Goal: Task Accomplishment & Management: Use online tool/utility

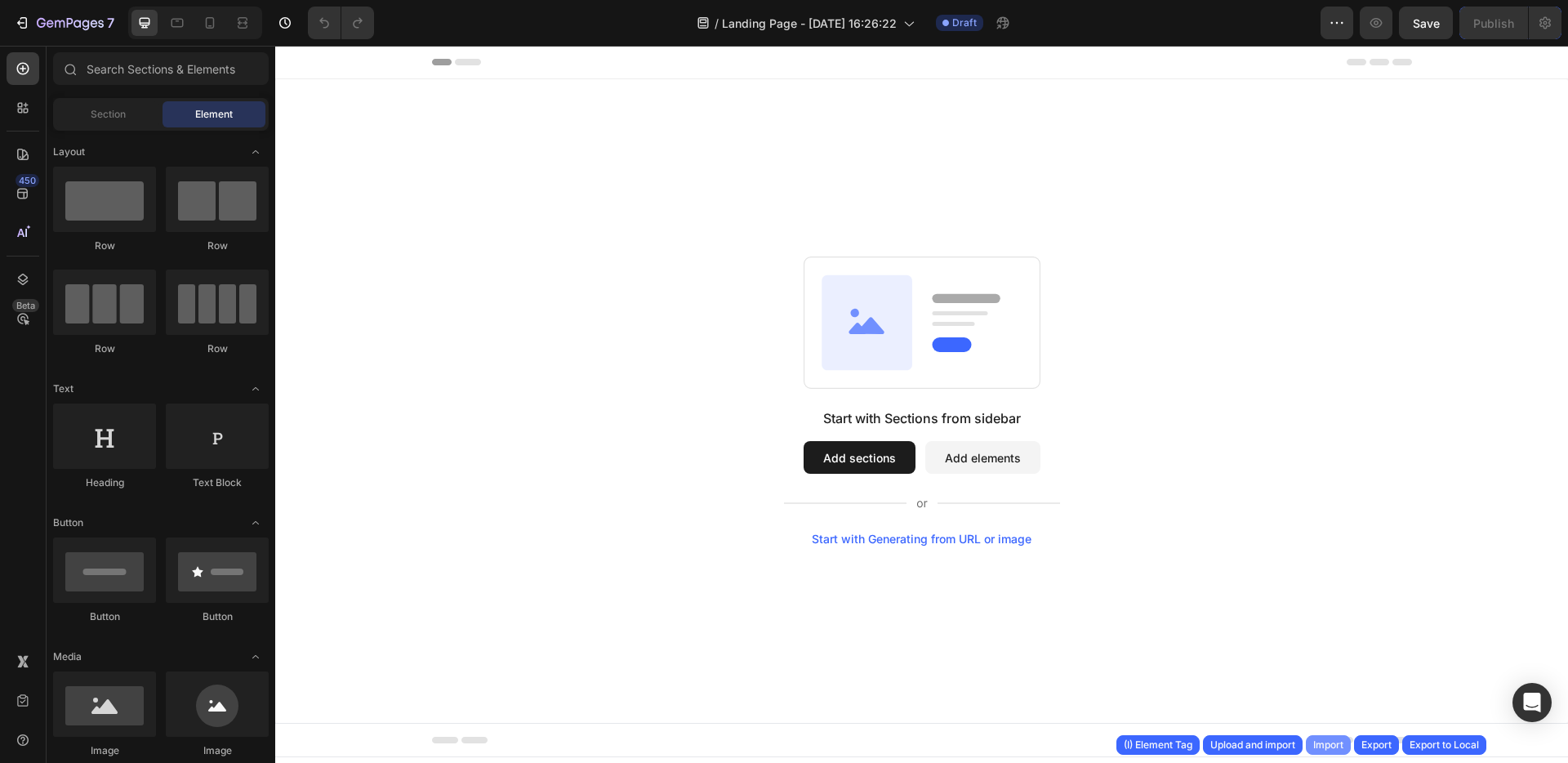
click at [1338, 743] on div "Import" at bounding box center [1328, 745] width 30 height 15
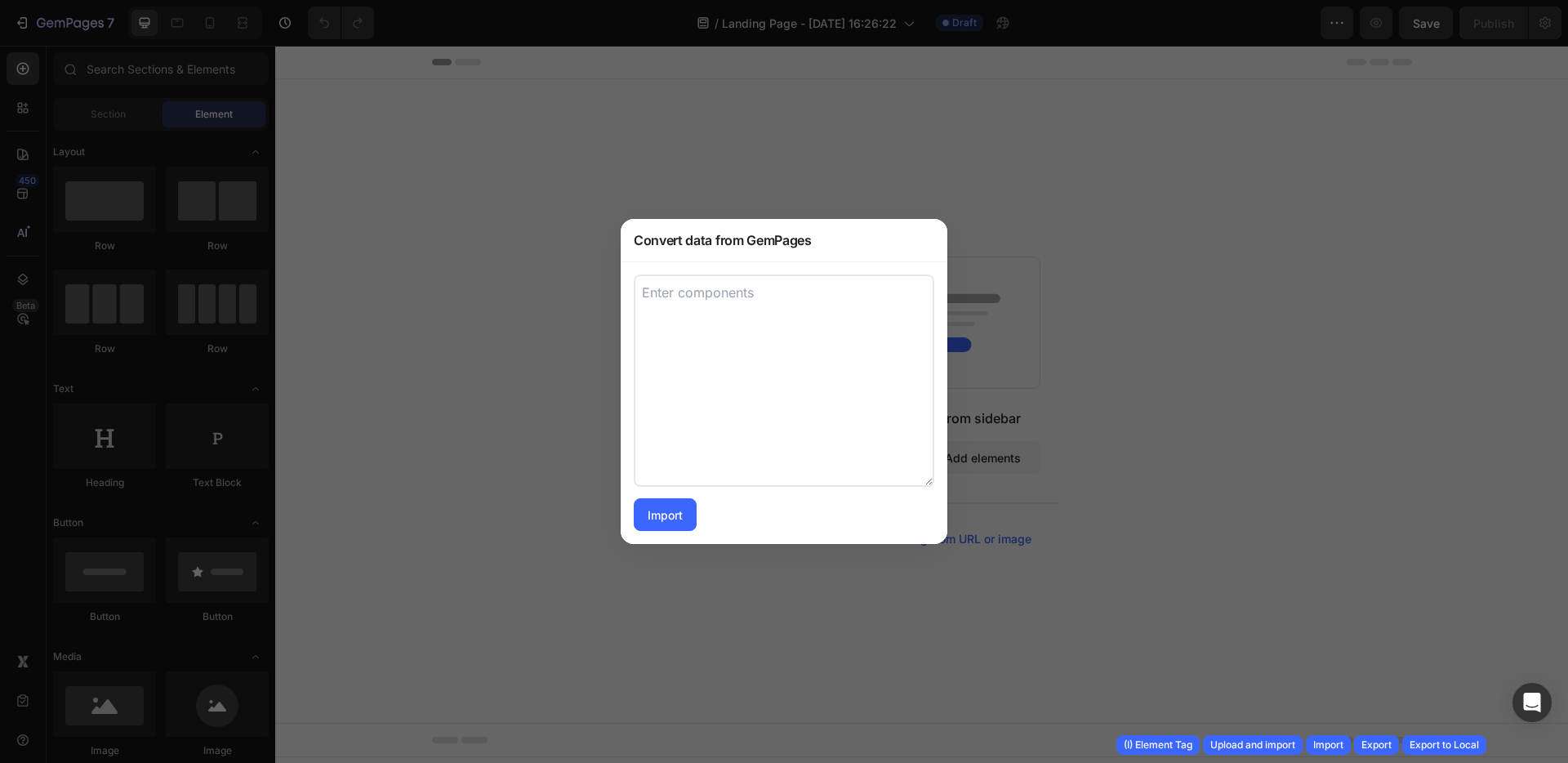
click at [854, 357] on textarea at bounding box center [784, 381] width 301 height 212
paste textarea "[{"uid":"gpWi_Lin66","tag":"Section","label":"Section","settings":{"layout":{"d…"
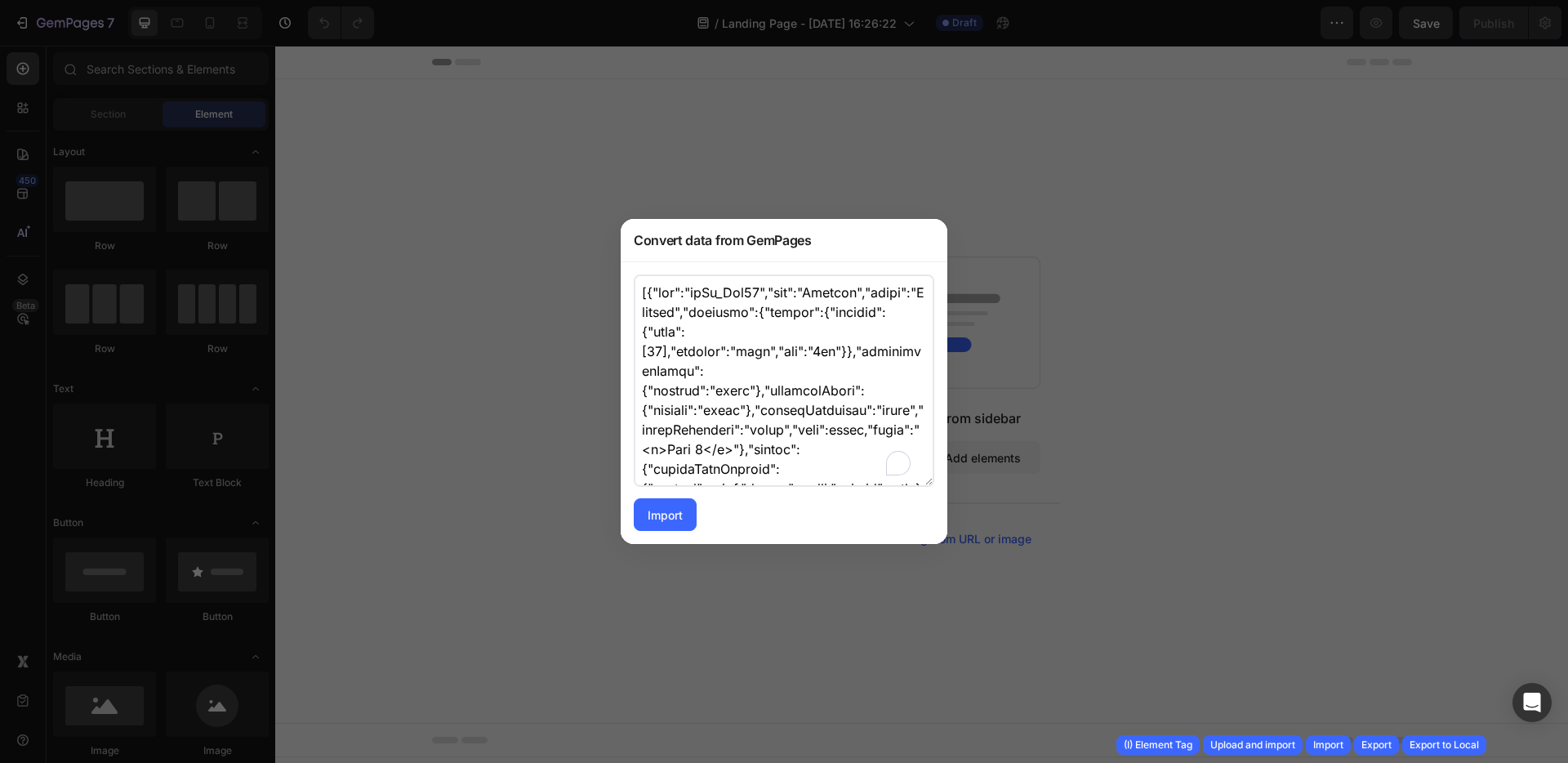
scroll to position [188389, 0]
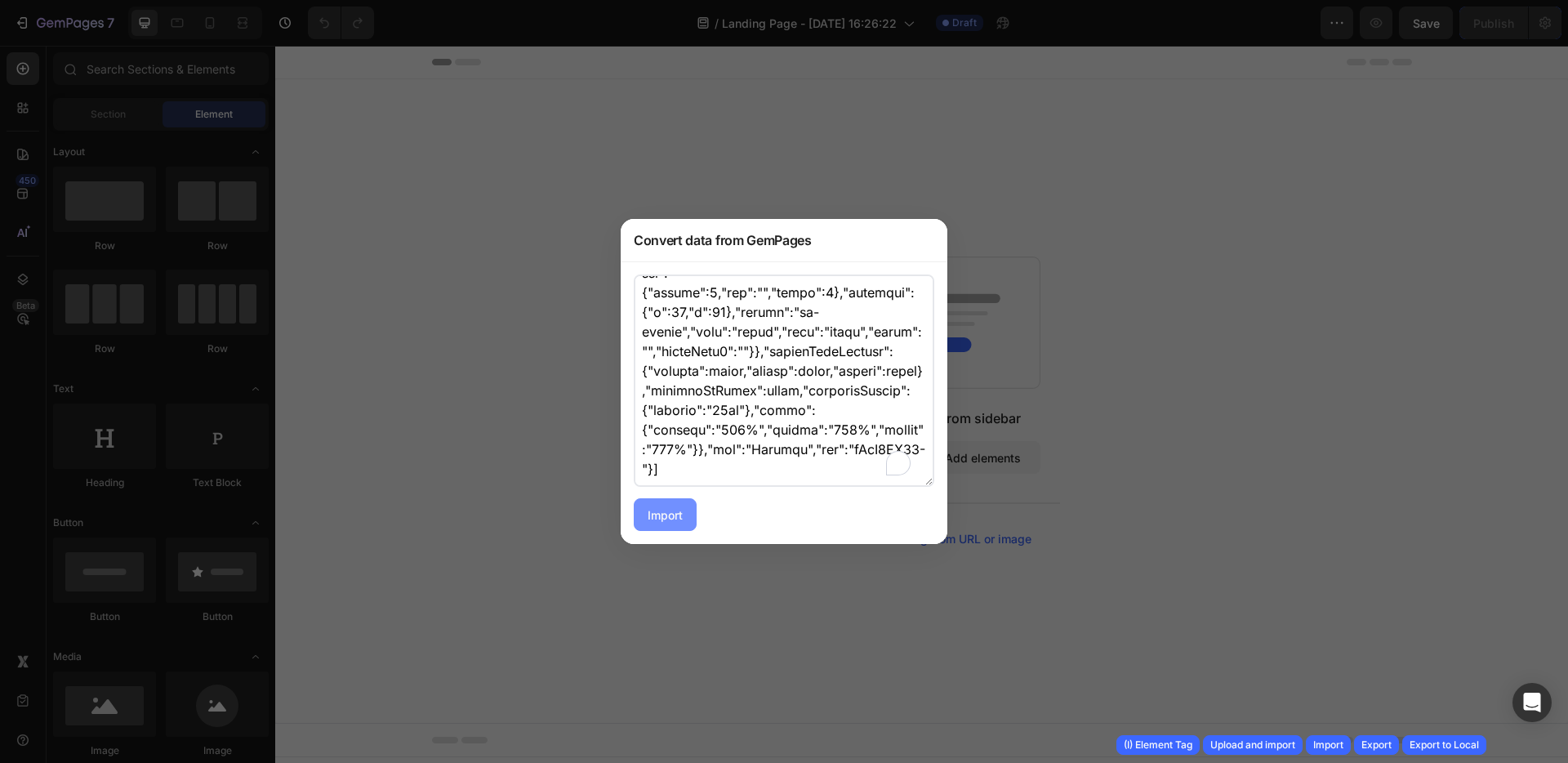
type textarea "[{"uid":"gpWi_Lin66","tag":"Section","label":"Section","settings":{"layout":{"d…"
click at [676, 516] on div "Import" at bounding box center [665, 515] width 36 height 17
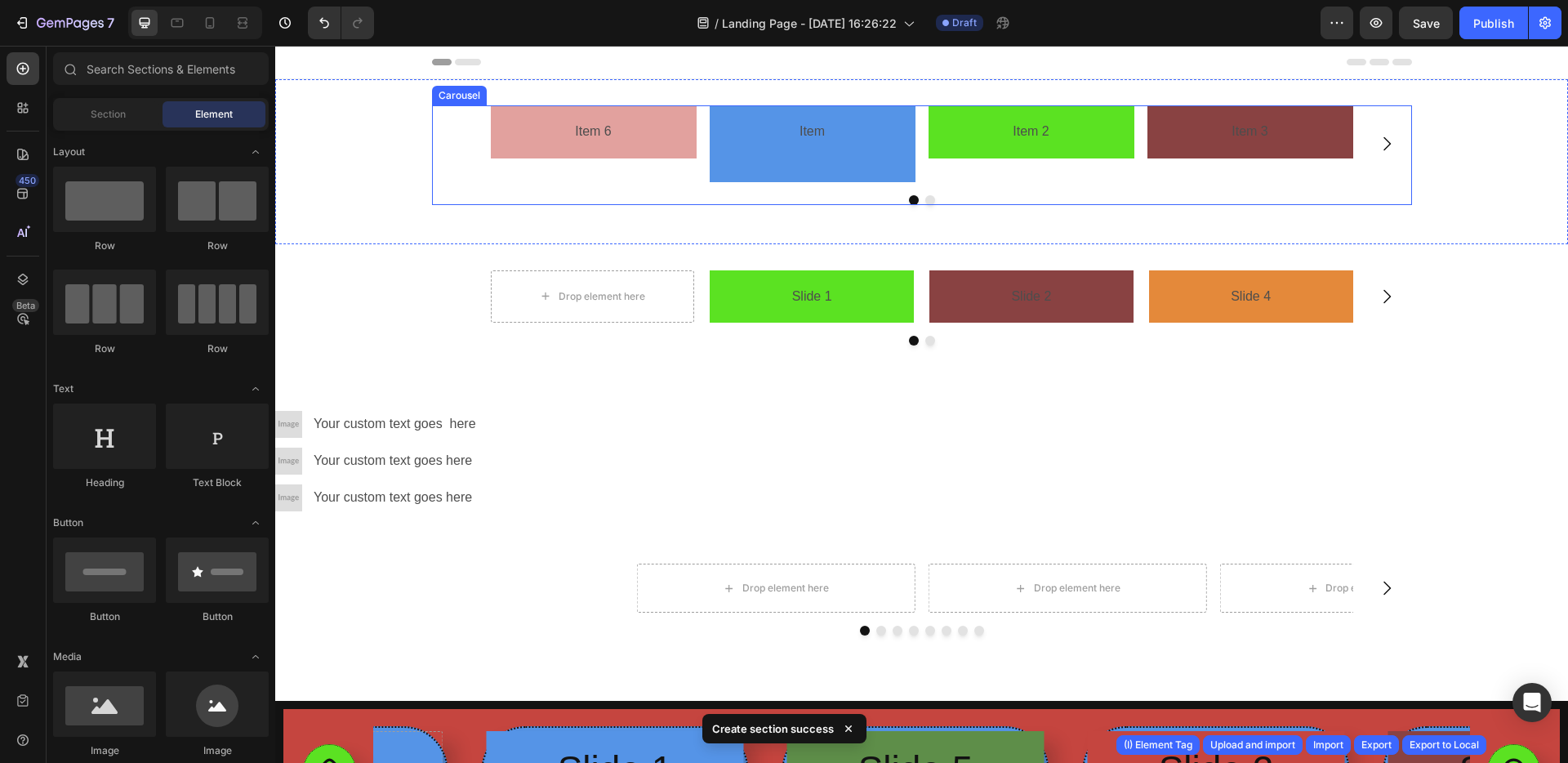
click at [925, 197] on button "Dot" at bounding box center [930, 200] width 9 height 9
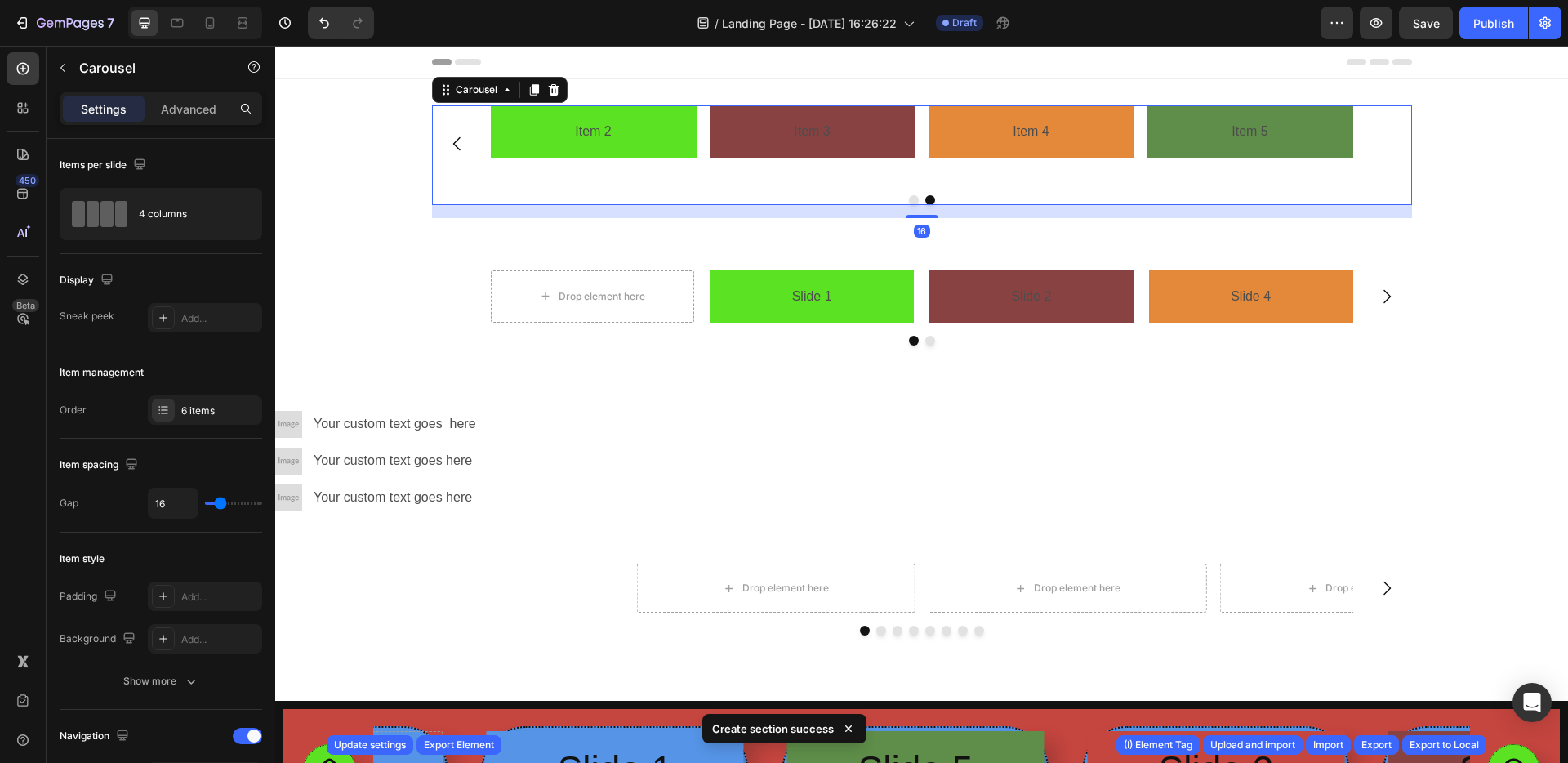
click at [909, 200] on button "Dot" at bounding box center [914, 200] width 9 height 9
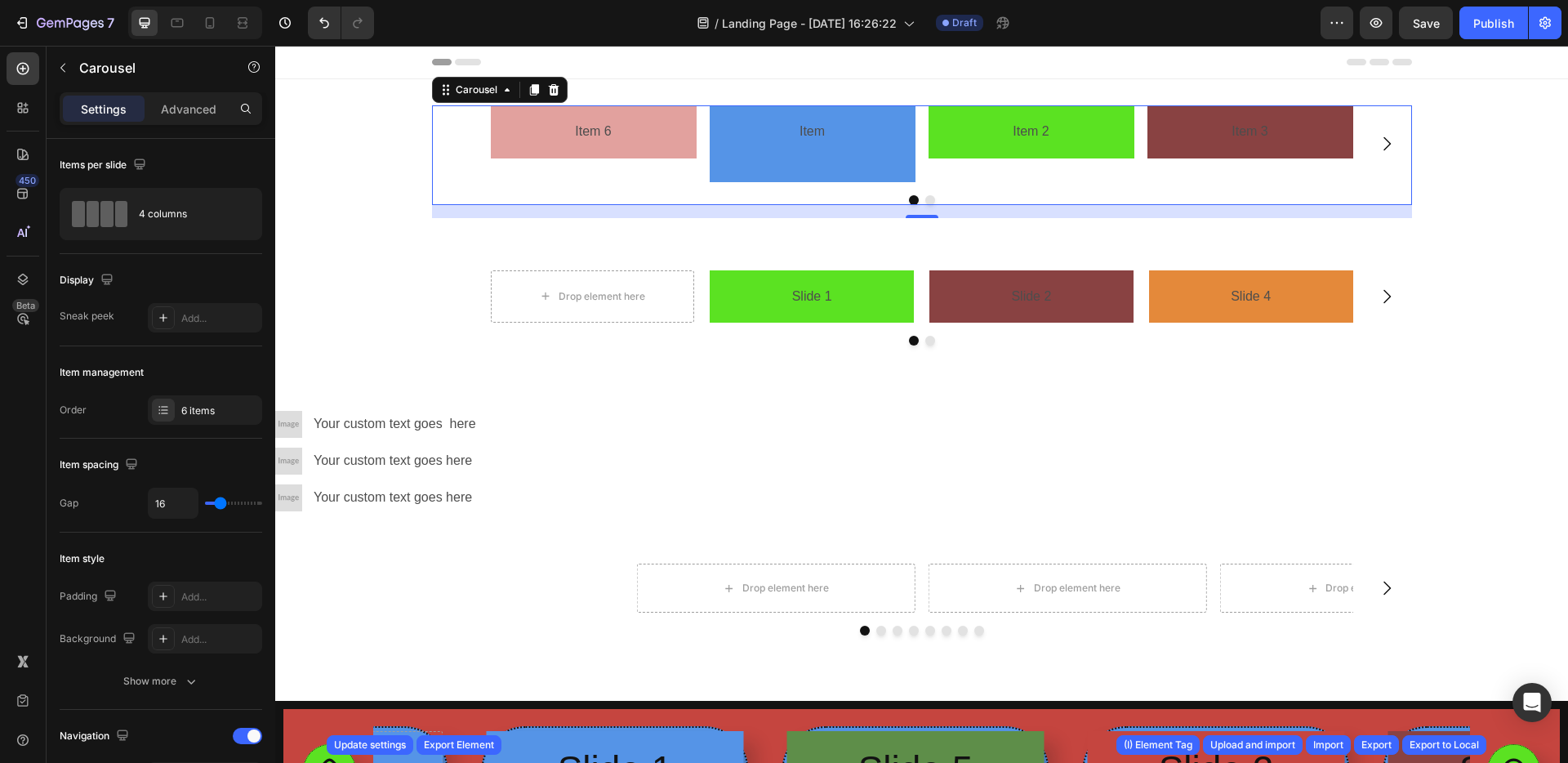
click at [925, 200] on button "Dot" at bounding box center [930, 200] width 9 height 9
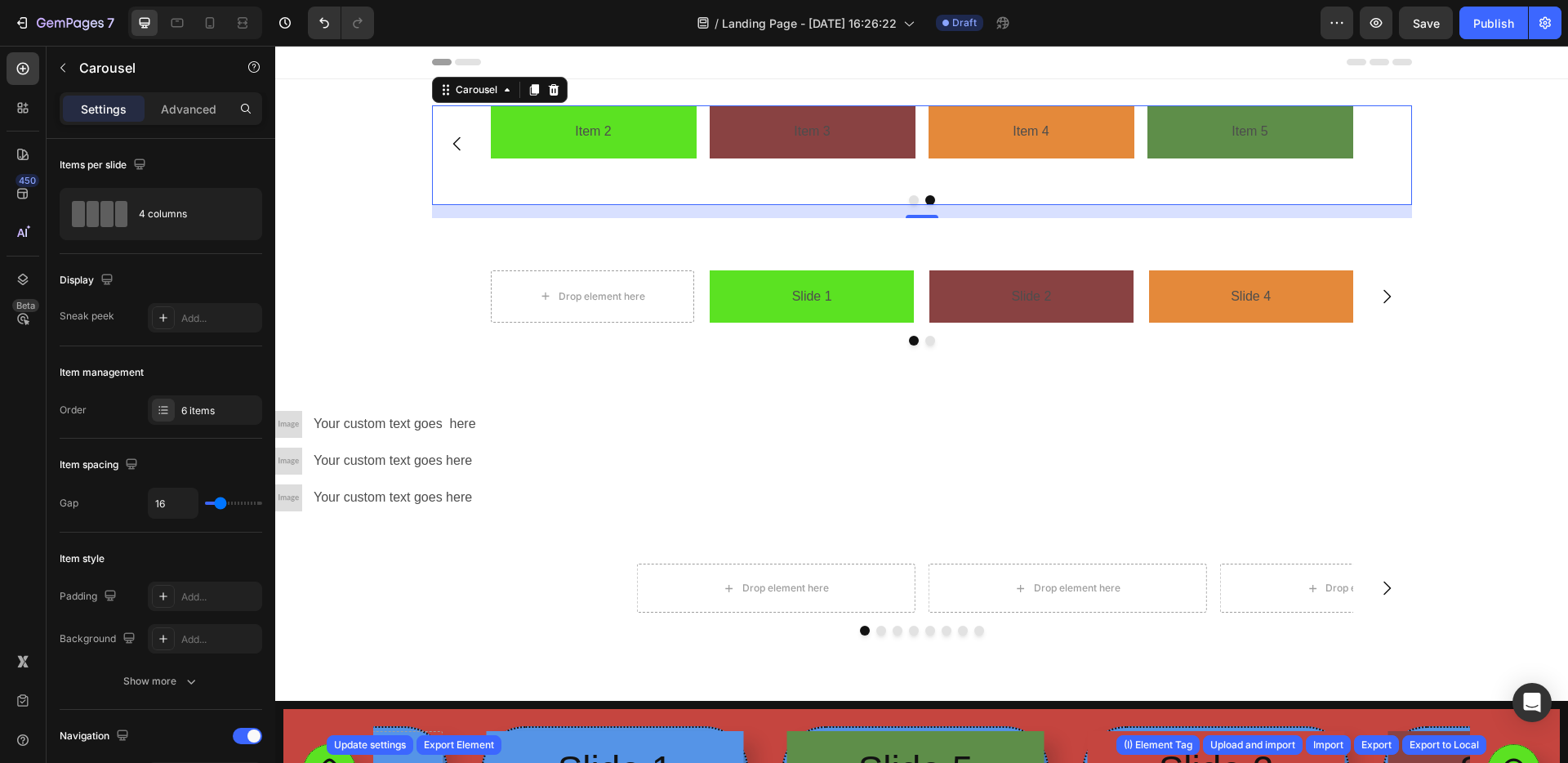
click at [910, 200] on button "Dot" at bounding box center [914, 200] width 9 height 9
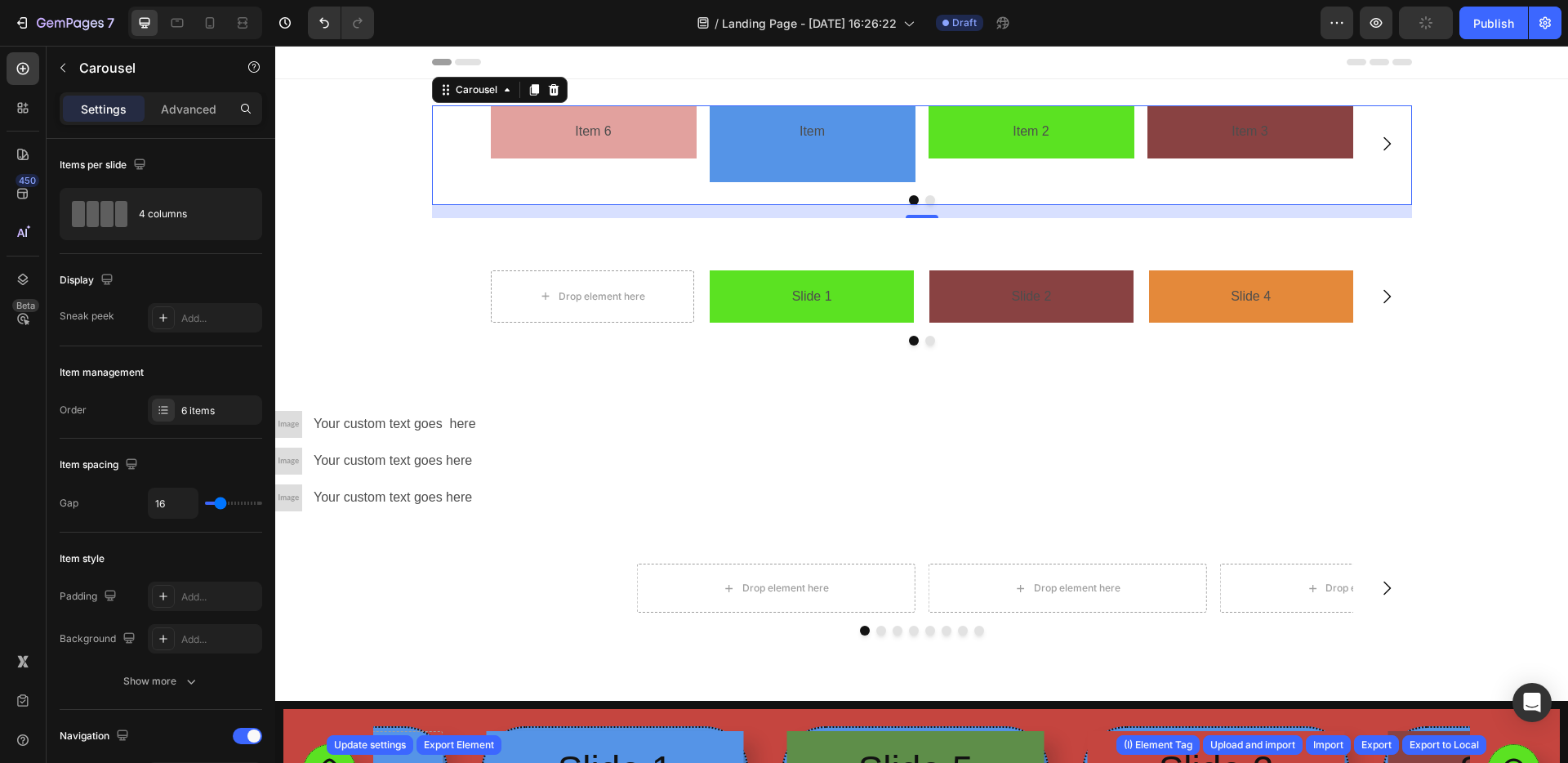
click at [925, 199] on button "Dot" at bounding box center [930, 200] width 9 height 9
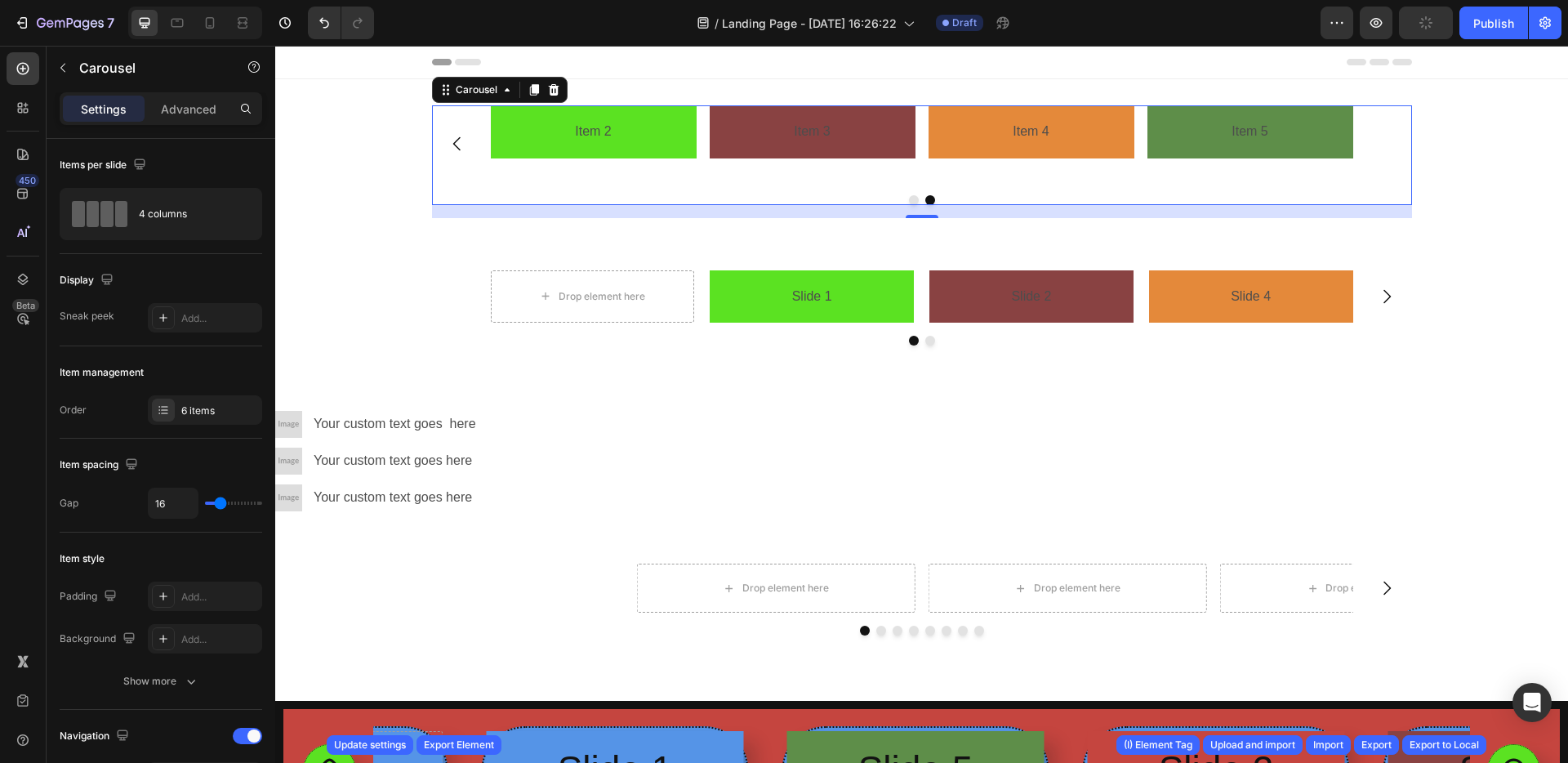
click at [910, 201] on button "Dot" at bounding box center [914, 200] width 9 height 9
